Goal: Information Seeking & Learning: Learn about a topic

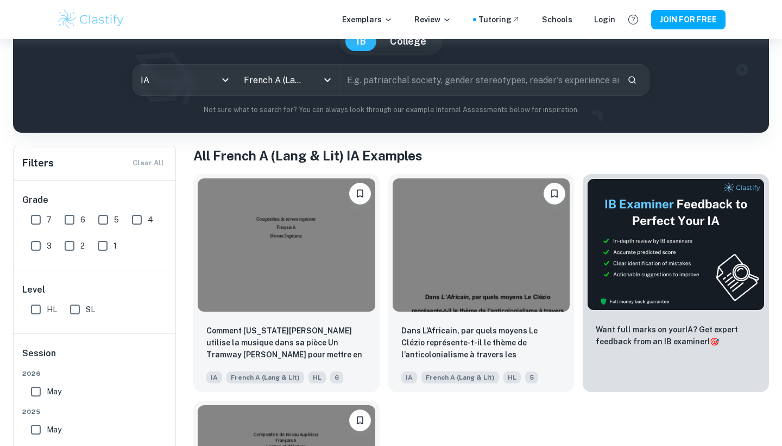
scroll to position [186, 0]
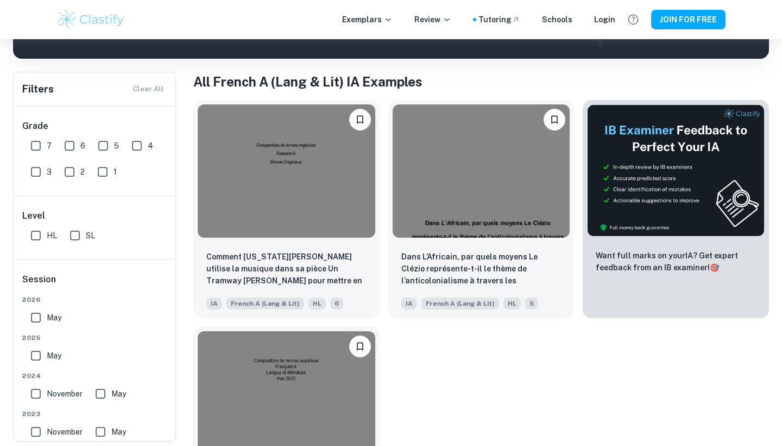
click at [37, 236] on input "HL" at bounding box center [36, 235] width 22 height 22
checkbox input "true"
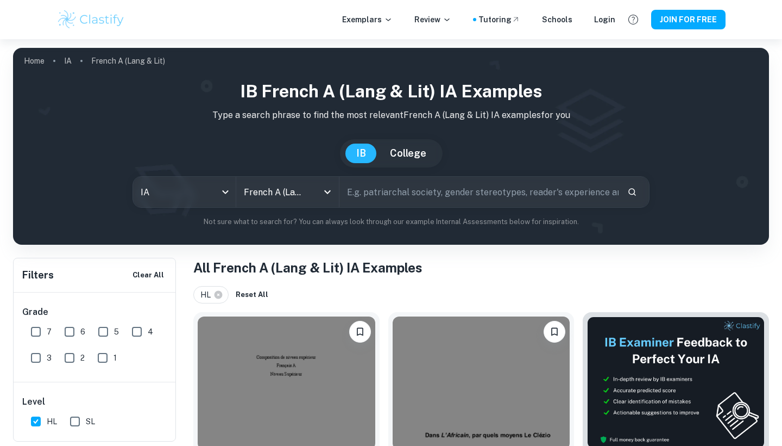
scroll to position [0, 0]
click at [381, 199] on input "text" at bounding box center [479, 192] width 279 height 30
type input "le parfum"
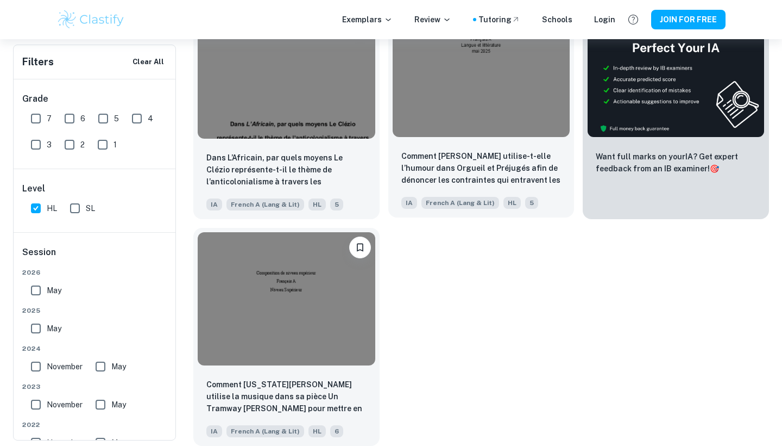
scroll to position [311, 0]
click at [39, 210] on input "HL" at bounding box center [36, 208] width 22 height 22
checkbox input "false"
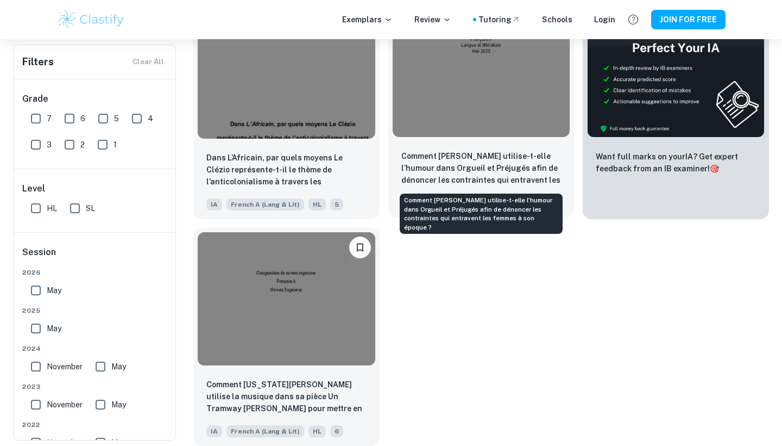
click at [466, 164] on p "Comment [PERSON_NAME] utilise-t-elle l’humour dans Orgueil et Préjugés afin de …" at bounding box center [482, 168] width 160 height 37
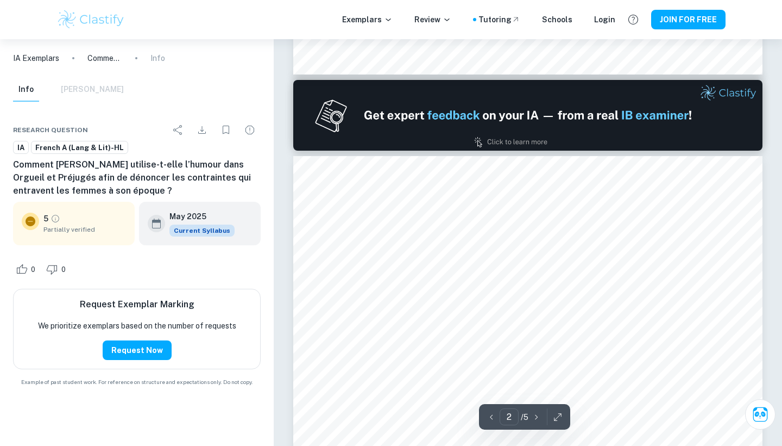
scroll to position [710, 0]
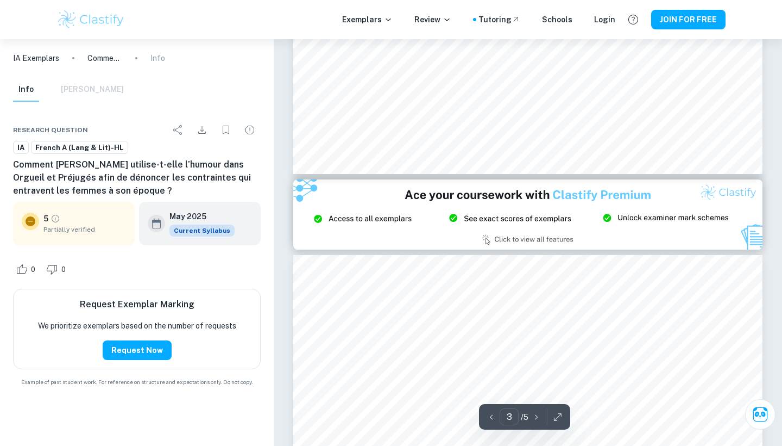
type input "2"
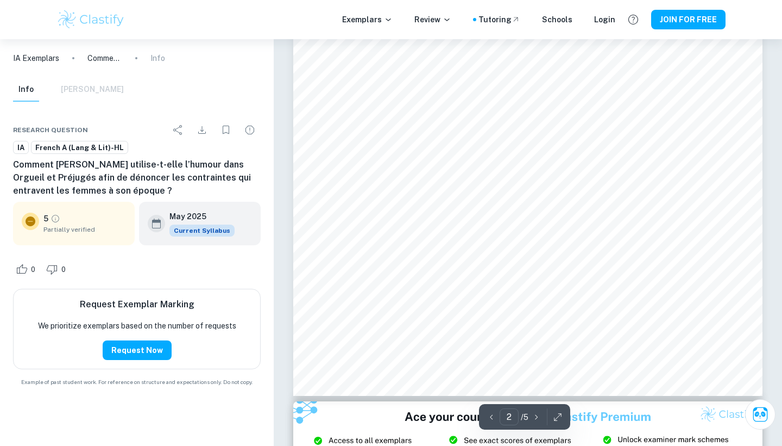
scroll to position [1060, 0]
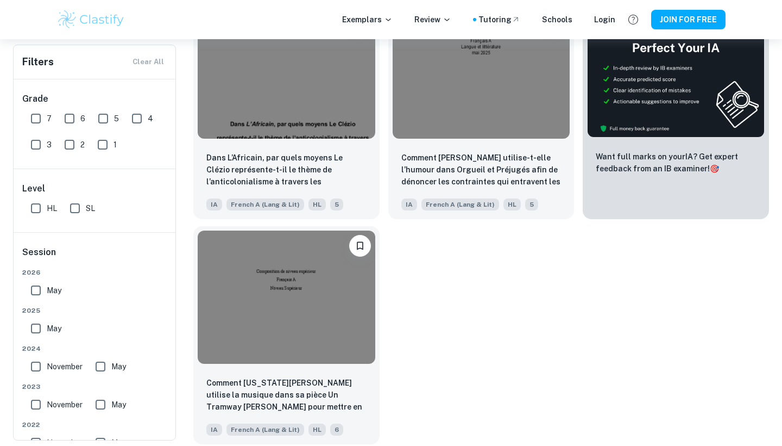
scroll to position [285, 0]
click at [337, 369] on div "Comment [US_STATE][PERSON_NAME] utilise la musique dans sa pièce Un Tramway [PE…" at bounding box center [286, 406] width 186 height 76
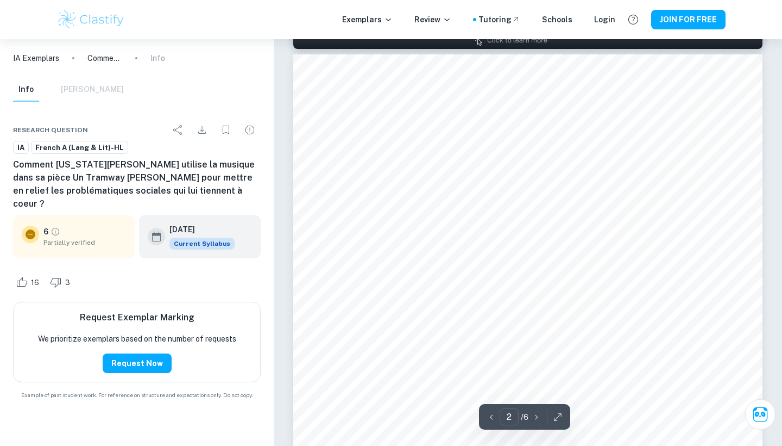
scroll to position [1069, 0]
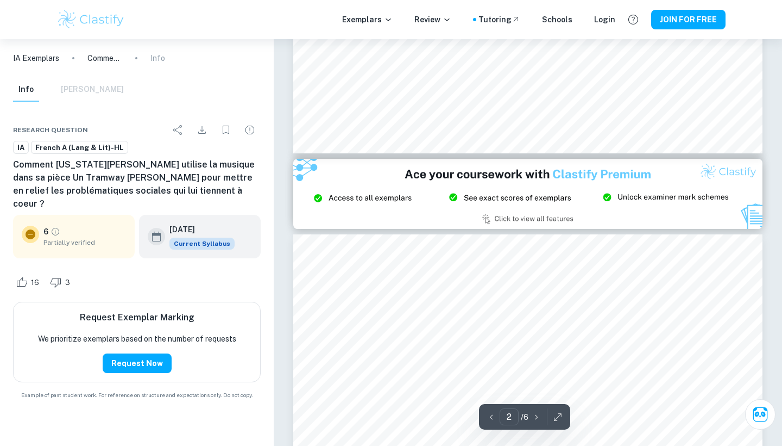
type input "3"
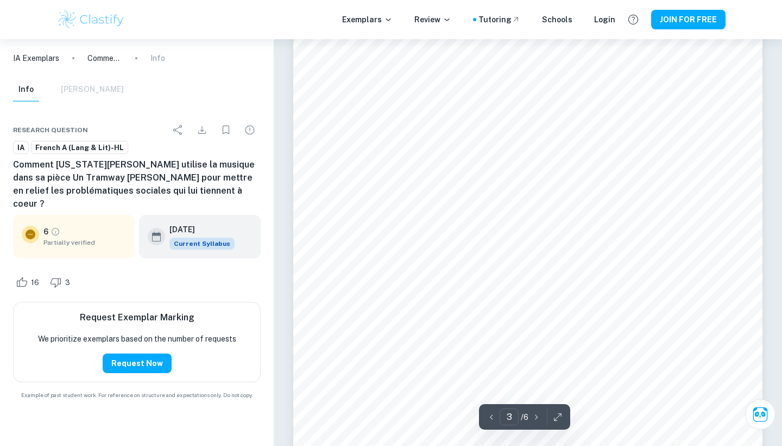
scroll to position [1544, 0]
